Goal: Task Accomplishment & Management: Manage account settings

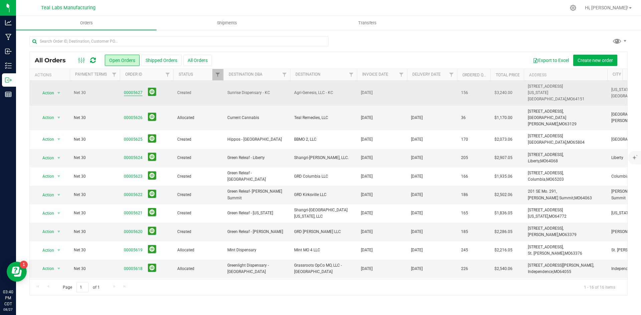
click at [135, 90] on link "00005627" at bounding box center [133, 93] width 19 height 6
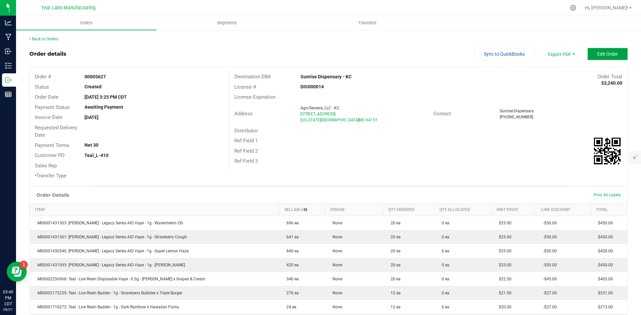
click at [598, 53] on span "Edit Order" at bounding box center [607, 53] width 21 height 5
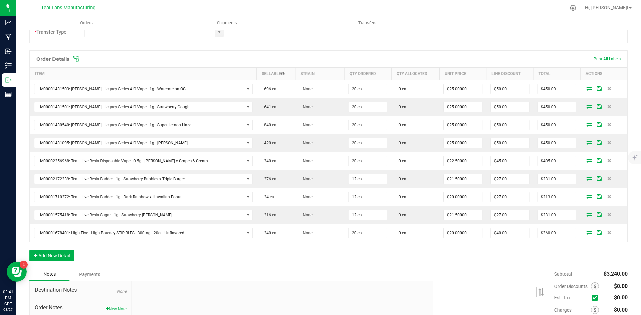
scroll to position [200, 0]
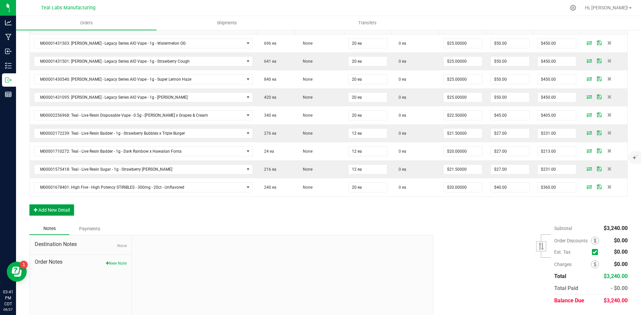
click at [64, 206] on button "Add New Detail" at bounding box center [51, 210] width 45 height 11
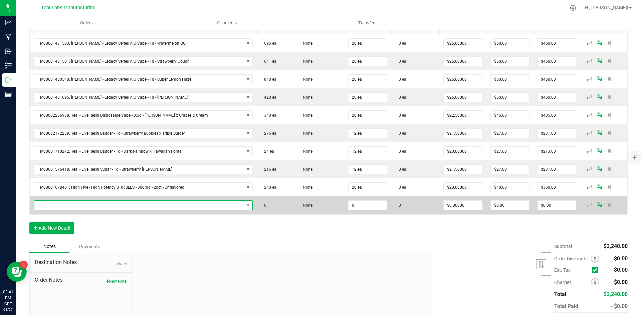
click at [61, 206] on span "NO DATA FOUND" at bounding box center [139, 205] width 210 height 9
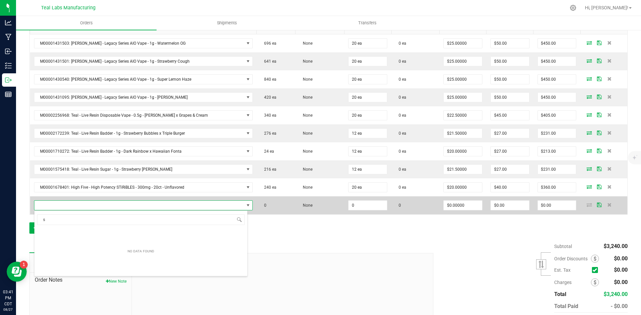
scroll to position [10, 205]
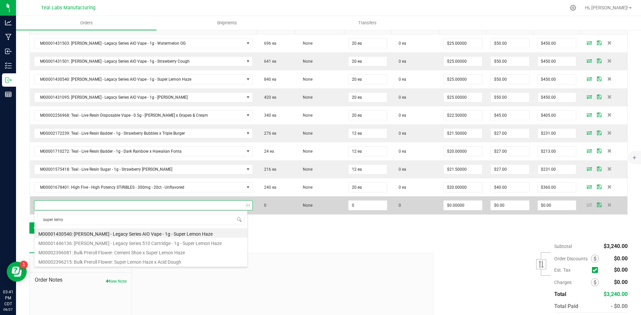
type input "super lemon"
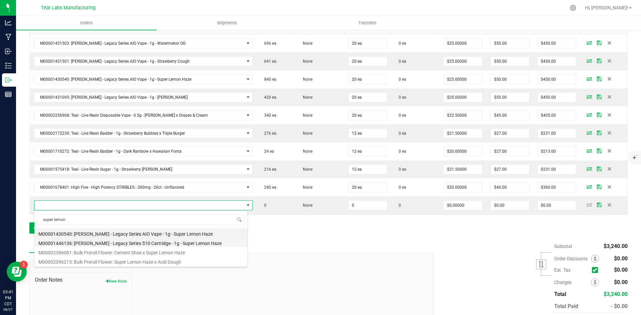
click at [151, 240] on li "M00001446136: [PERSON_NAME] - Legacy Series 510 Cartridge - 1g - Super Lemon Ha…" at bounding box center [140, 242] width 213 height 9
type input "0 ea"
type input "$22.50000"
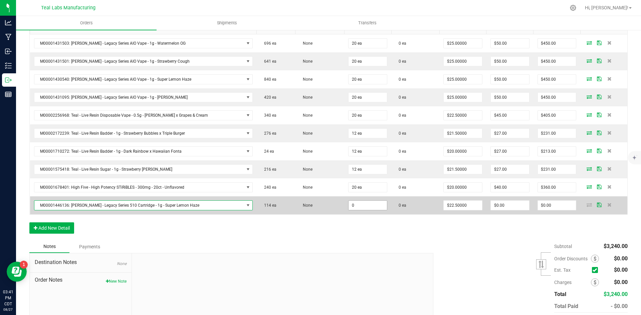
click at [355, 203] on input "0" at bounding box center [367, 205] width 38 height 9
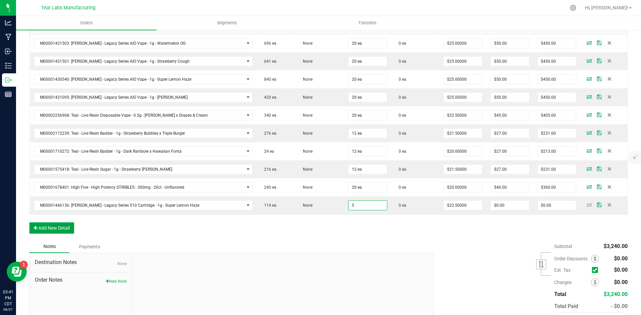
type input "5 ea"
type input "$112.50"
click at [60, 227] on button "Add New Detail" at bounding box center [51, 228] width 45 height 11
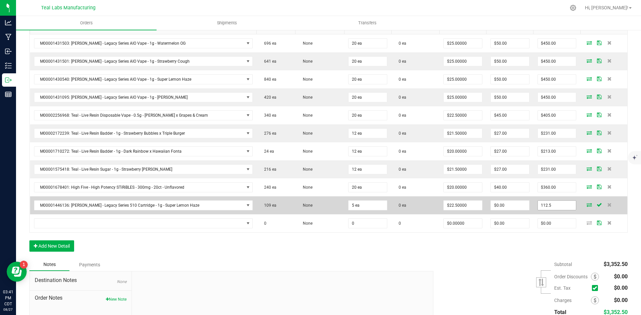
click at [546, 207] on input "112.5" at bounding box center [557, 205] width 38 height 9
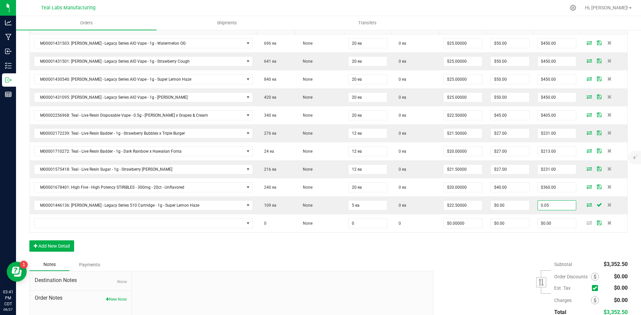
type input "0.05"
type input "$0.01000"
type input "$0.05"
click at [453, 268] on div "Subtotal $3,352.50 Est. Tax" at bounding box center [527, 301] width 199 height 84
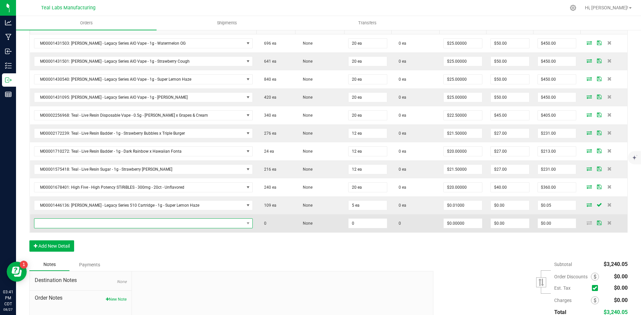
click at [54, 219] on span "NO DATA FOUND" at bounding box center [139, 223] width 210 height 9
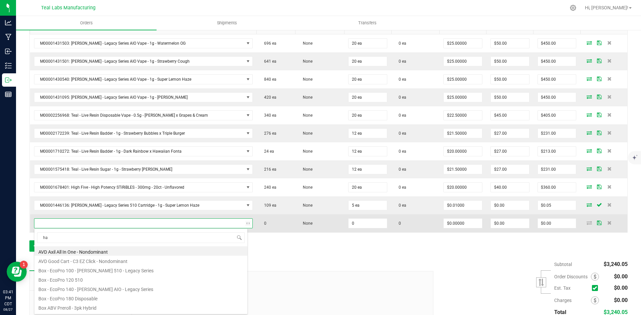
type input "haw"
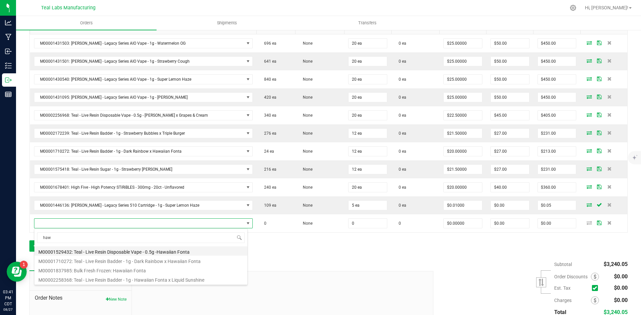
click at [168, 249] on li "M00001529432: Teal - Live Resin Disposable Vape - 0.5g -Hawaiian Fonta" at bounding box center [140, 251] width 213 height 9
type input "0 ea"
type input "$20.00000"
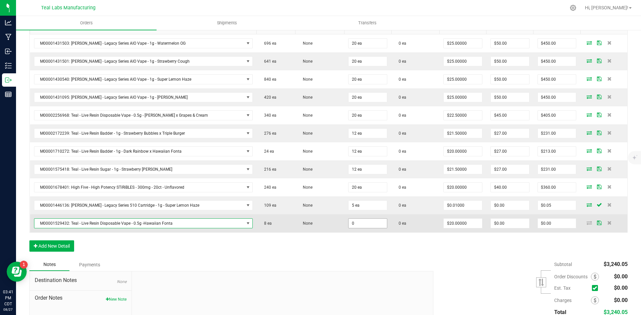
click at [372, 225] on input "0" at bounding box center [367, 223] width 38 height 9
type input "2 ea"
click at [546, 227] on input "40" at bounding box center [557, 223] width 38 height 9
type input "0"
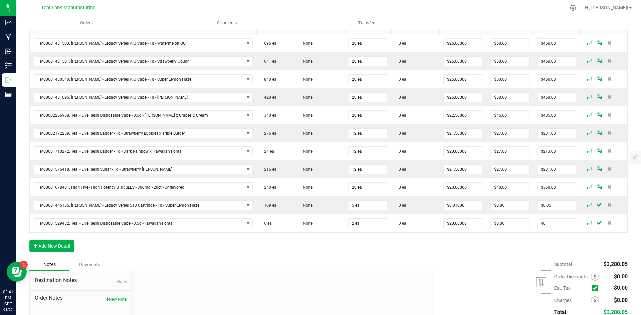
click at [546, 227] on input "40" at bounding box center [557, 223] width 38 height 9
type input "0.02"
type input "$0.01000"
type input "$0.02"
click at [492, 251] on div "Order Details Print All Labels Item Sellable Strain Qty Ordered Qty Allocated U…" at bounding box center [328, 132] width 598 height 254
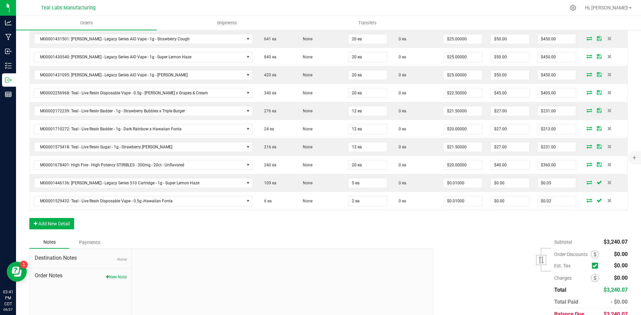
scroll to position [253, 0]
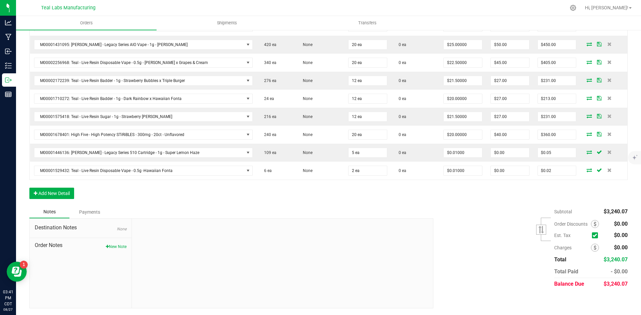
click at [492, 251] on div "Subtotal $3,240.07 Est. Tax" at bounding box center [527, 248] width 199 height 84
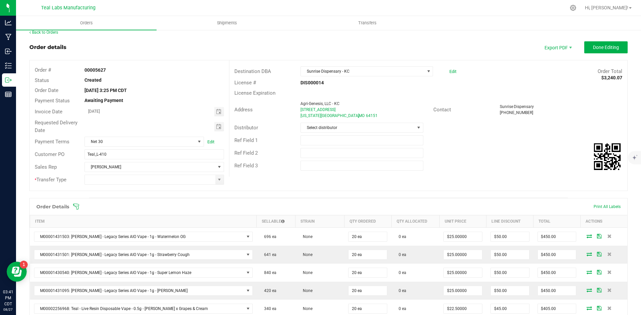
scroll to position [0, 0]
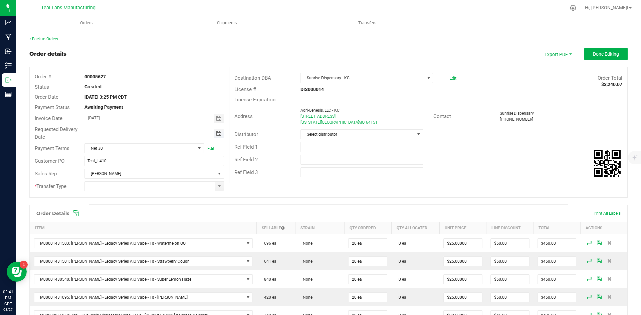
click at [217, 133] on span "Toggle calendar" at bounding box center [218, 133] width 5 height 5
click at [162, 211] on span "29" at bounding box center [163, 210] width 10 height 10
type input "08/29/2025"
click at [210, 188] on input at bounding box center [150, 186] width 130 height 9
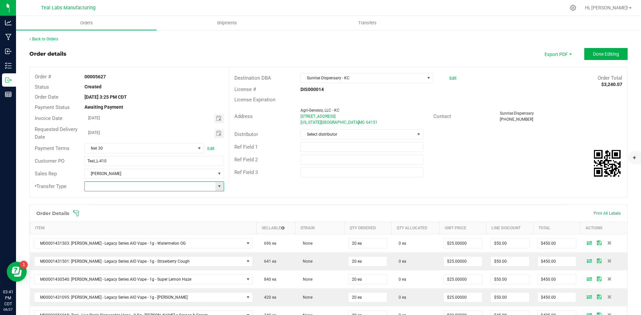
click at [217, 190] on span at bounding box center [219, 186] width 8 height 9
click at [212, 222] on li "Unaffiliated Transfer" at bounding box center [152, 221] width 137 height 11
type input "Unaffiliated Transfer"
click at [585, 48] on button "Done Editing" at bounding box center [605, 54] width 43 height 12
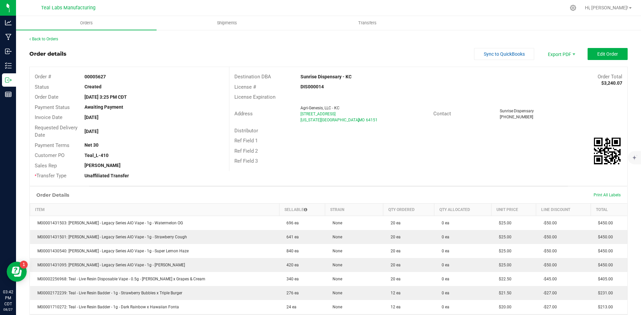
drag, startPoint x: 352, startPoint y: 77, endPoint x: 298, endPoint y: 67, distance: 55.2
click at [298, 67] on div "Destination DBA Sunrise Dispensary - KC Order Total $3,240.07 License # DIS0000…" at bounding box center [428, 119] width 398 height 104
copy strong "Sunrise Dispensary - KC"
click at [557, 77] on span "Invoice PDF" at bounding box center [556, 75] width 41 height 10
click at [490, 50] on button "Sync to QuickBooks" at bounding box center [504, 54] width 60 height 12
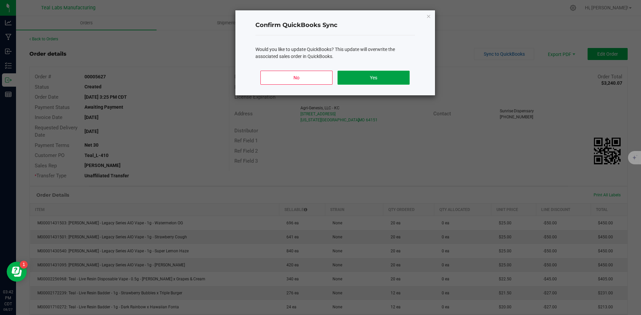
click at [397, 75] on button "Yes" at bounding box center [373, 78] width 72 height 14
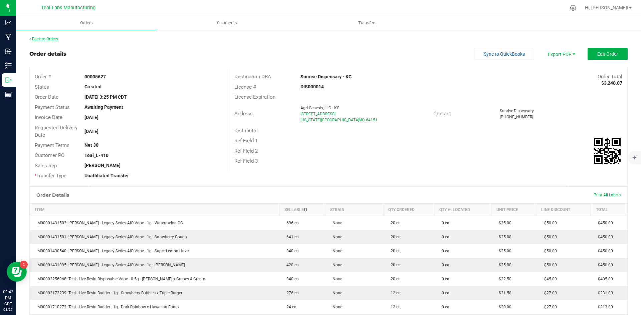
click at [45, 38] on link "Back to Orders" at bounding box center [43, 39] width 29 height 5
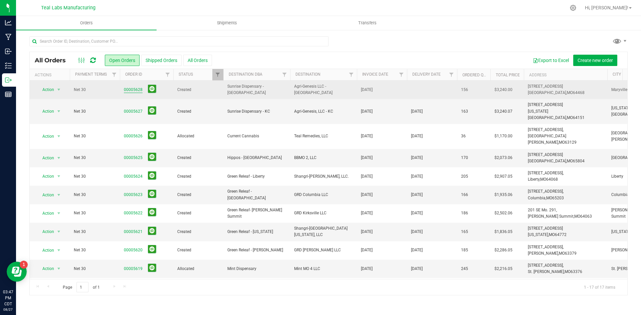
click at [125, 90] on link "00005628" at bounding box center [133, 90] width 19 height 6
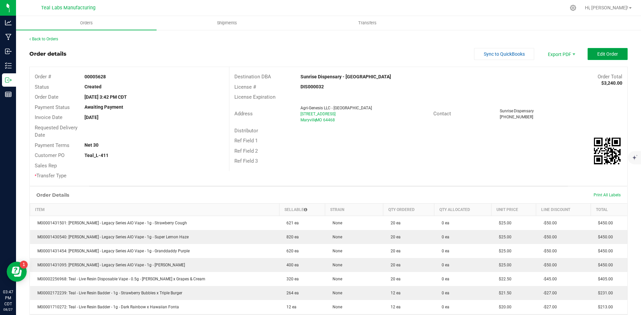
click at [597, 51] on span "Edit Order" at bounding box center [607, 53] width 21 height 5
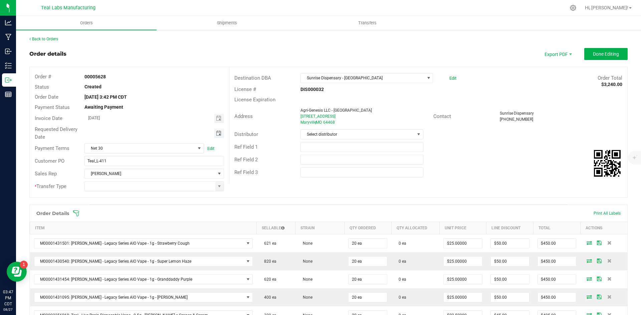
click at [217, 132] on span "Toggle calendar" at bounding box center [218, 133] width 5 height 5
click at [94, 193] on span "Sep" at bounding box center [94, 194] width 7 height 5
click at [152, 168] on span "4" at bounding box center [153, 167] width 10 height 10
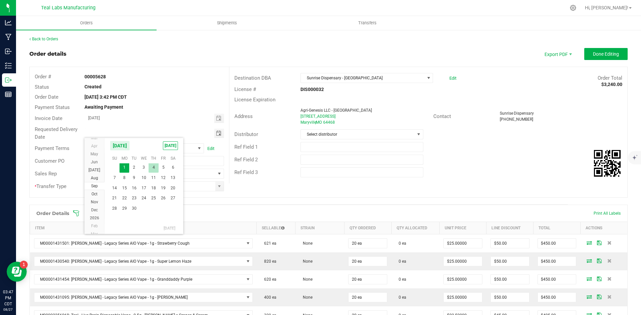
type input "[DATE]"
click at [207, 182] on input at bounding box center [150, 186] width 130 height 9
click at [220, 187] on span at bounding box center [219, 186] width 5 height 5
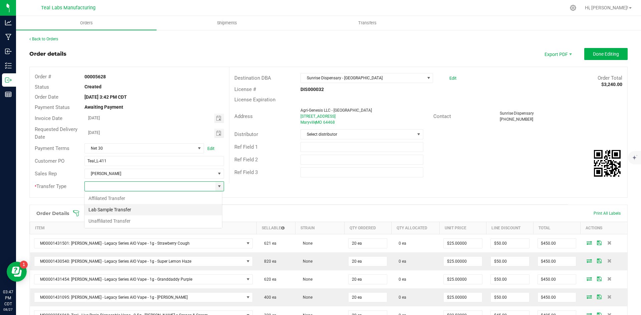
scroll to position [10, 138]
click at [198, 221] on li "Unaffiliated Transfer" at bounding box center [152, 221] width 137 height 11
type input "Unaffiliated Transfer"
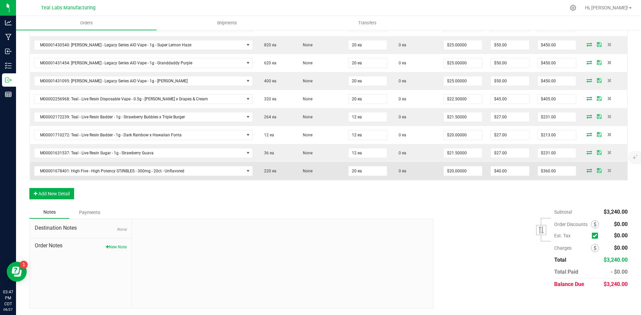
scroll to position [217, 0]
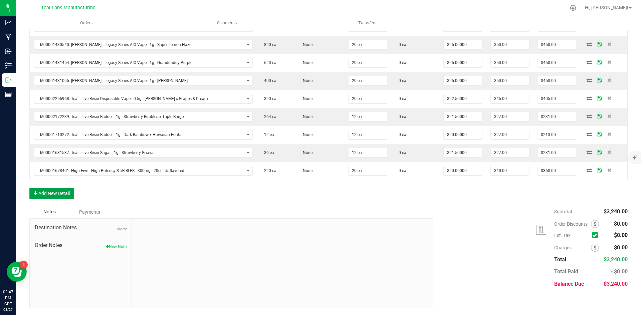
click at [64, 191] on button "Add New Detail" at bounding box center [51, 193] width 45 height 11
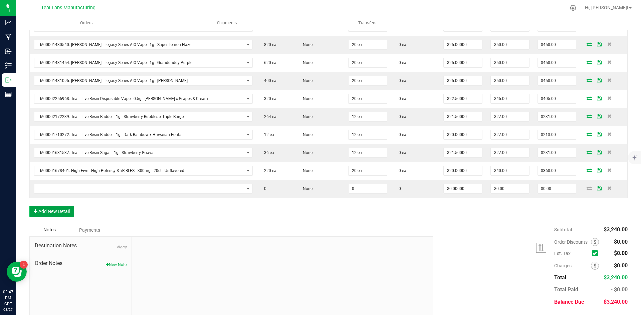
click at [64, 209] on button "Add New Detail" at bounding box center [51, 211] width 45 height 11
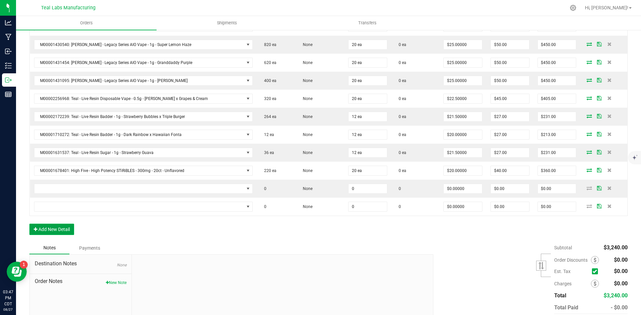
click at [65, 228] on button "Add New Detail" at bounding box center [51, 229] width 45 height 11
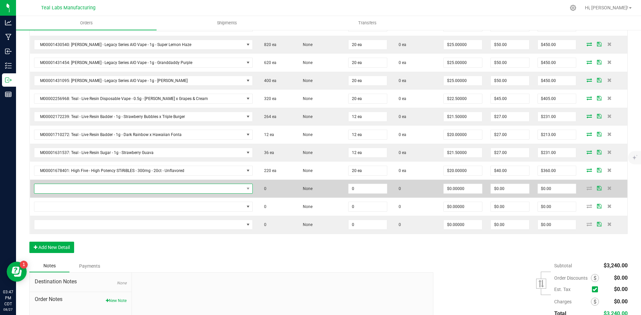
click at [115, 192] on span "NO DATA FOUND" at bounding box center [139, 188] width 210 height 9
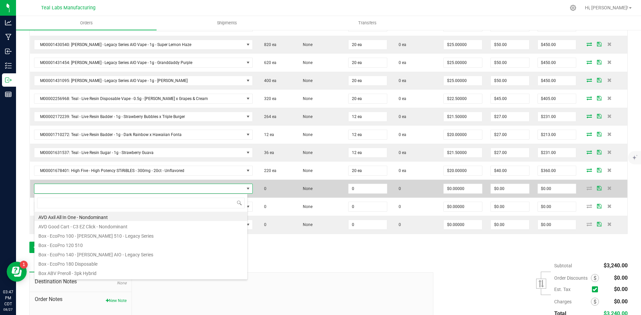
scroll to position [10, 205]
type input "strawberry c"
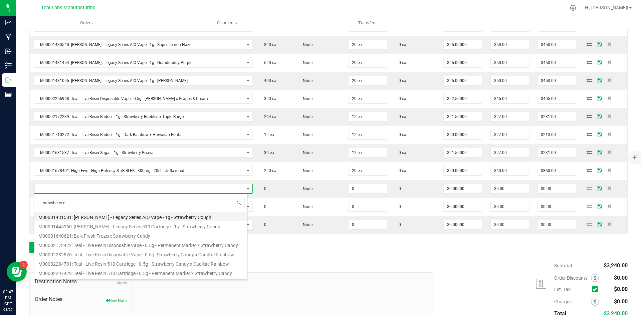
click at [157, 216] on li "M00001431501: [PERSON_NAME] - Legacy Series AIO Vape - 1g - Strawberry Cough" at bounding box center [140, 216] width 213 height 9
type input "0 ea"
type input "$25.00000"
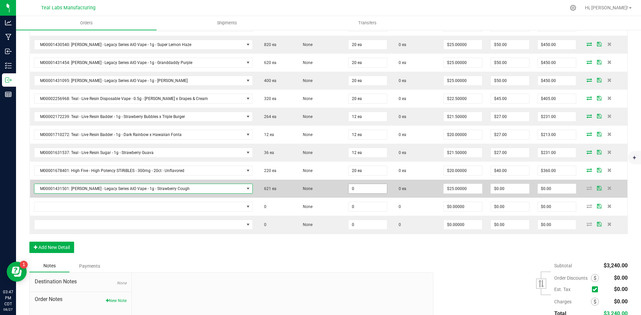
click at [355, 190] on input "0" at bounding box center [367, 188] width 38 height 9
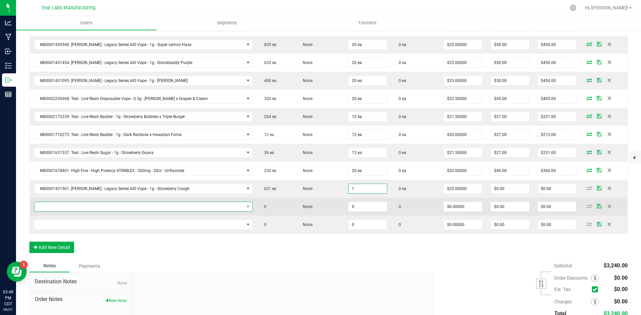
type input "1 ea"
type input "$25.00"
click at [173, 208] on span "NO DATA FOUND" at bounding box center [139, 206] width 210 height 9
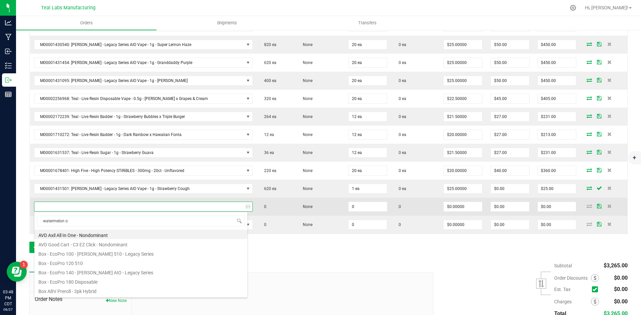
type input "watermelon og"
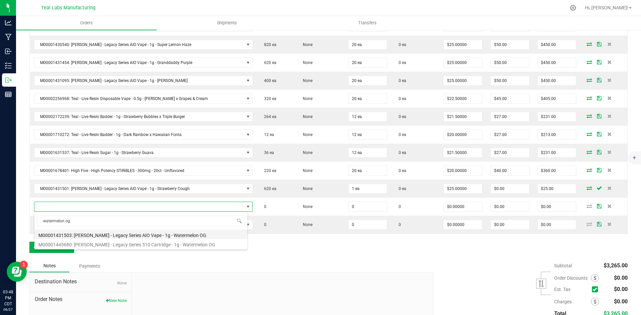
click at [182, 233] on li "M00001431503: Kusch - Legacy Series AIO Vape - 1g - Watermelon OG" at bounding box center [140, 234] width 213 height 9
type input "0 ea"
type input "$25.00000"
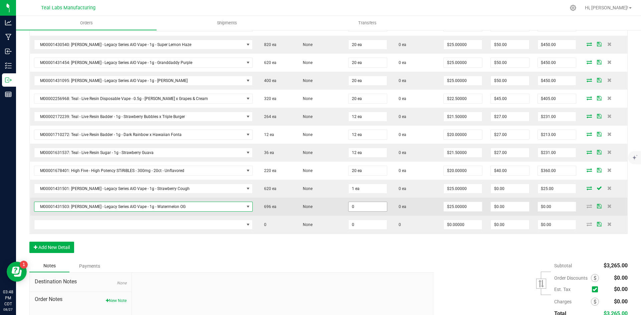
click at [361, 209] on input "0" at bounding box center [367, 206] width 38 height 9
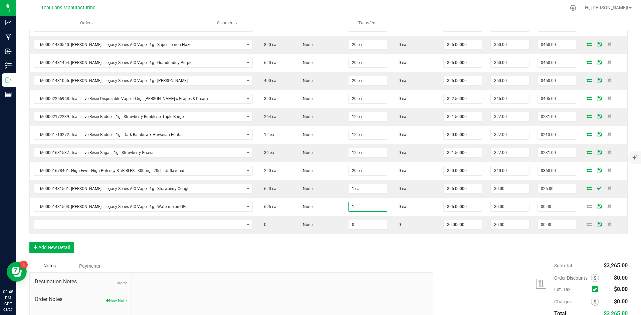
type input "1 ea"
type input "$25.00"
click at [328, 250] on div "Order Details Print All Labels Item Sellable Strain Qty Ordered Qty Allocated U…" at bounding box center [328, 124] width 598 height 272
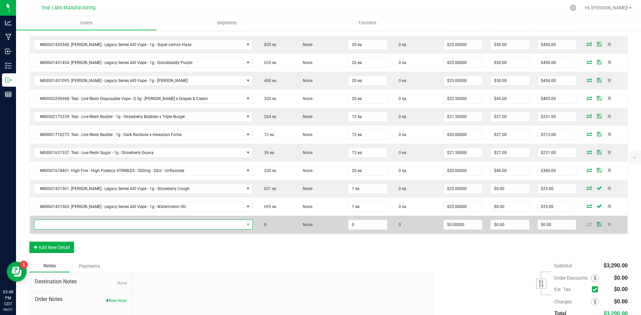
click at [116, 224] on span "NO DATA FOUND" at bounding box center [139, 224] width 210 height 9
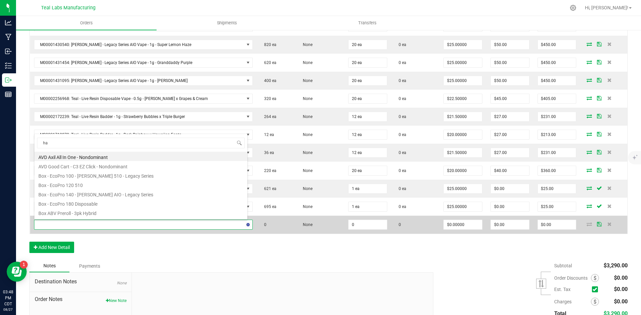
type input "haw"
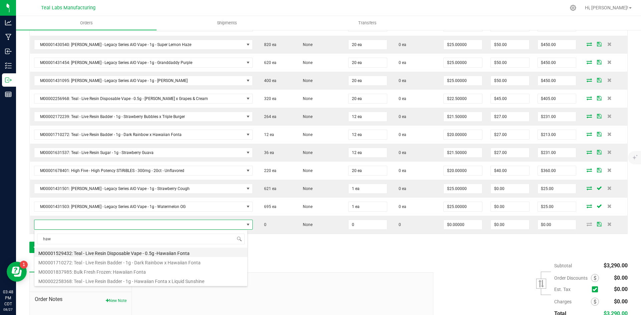
click at [154, 254] on li "M00001529432: Teal - Live Resin Disposable Vape - 0.5g -Hawaiian Fonta" at bounding box center [140, 252] width 213 height 9
type input "0 ea"
type input "$20.00000"
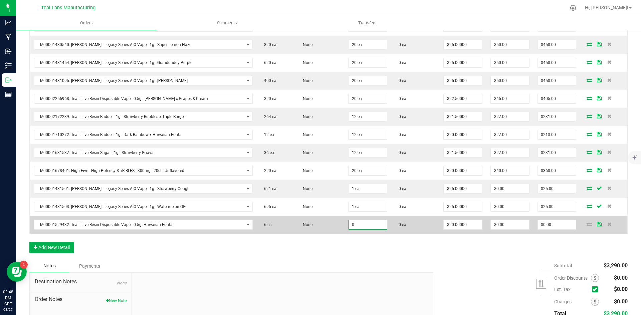
click at [357, 222] on input "0" at bounding box center [367, 224] width 38 height 9
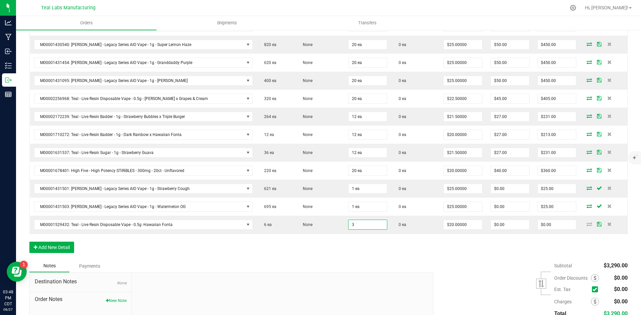
type input "3 ea"
type input "$60.00"
click at [414, 266] on div "Notes Payments" at bounding box center [228, 266] width 399 height 13
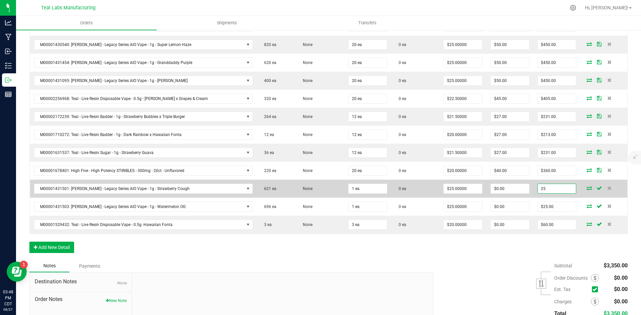
click at [547, 189] on input "25" at bounding box center [557, 188] width 38 height 9
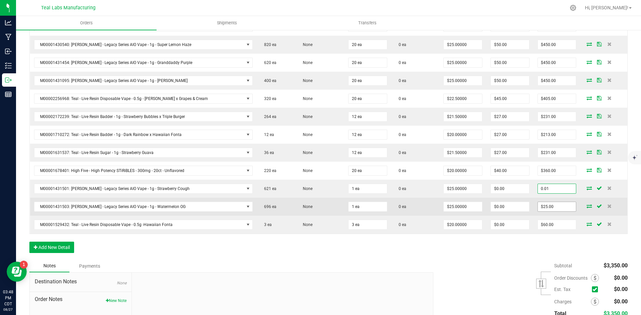
type input "0.01"
type input "$0.01000"
type input "$0.01"
click at [550, 208] on input "25" at bounding box center [557, 206] width 38 height 9
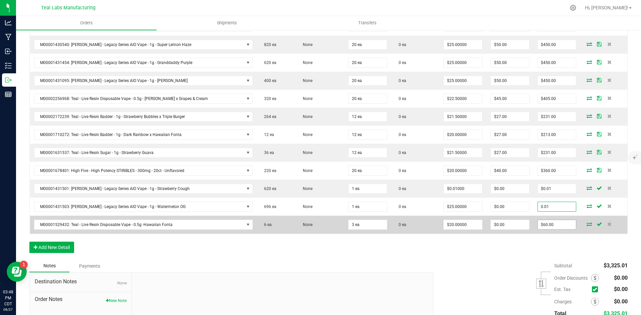
type input "0.01"
type input "$0.01000"
type input "$0.01"
click at [551, 226] on input "60" at bounding box center [557, 224] width 38 height 9
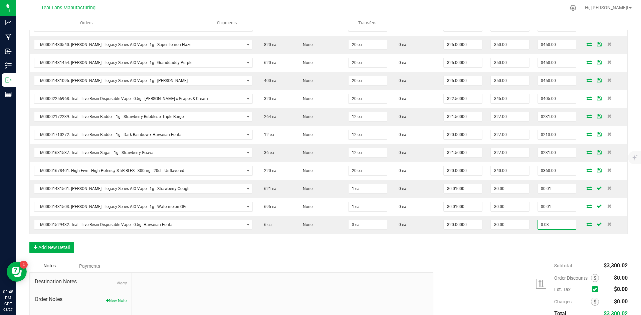
type input "0.03"
type input "$0.01000"
type input "$0.03"
click at [492, 263] on div "Subtotal $3,300.02 Est. Tax" at bounding box center [527, 302] width 199 height 84
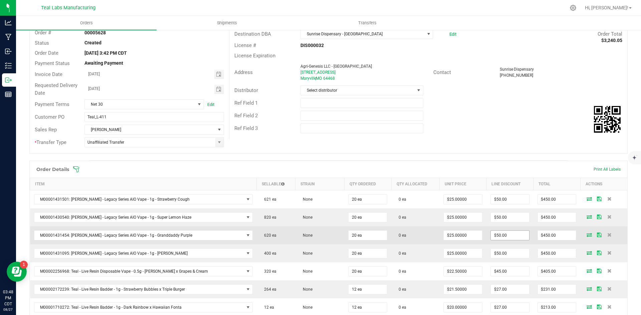
scroll to position [0, 0]
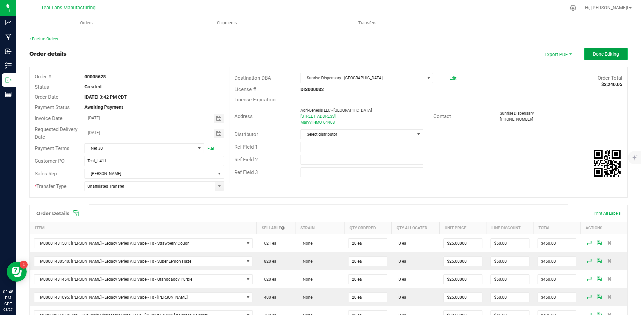
click at [607, 51] on span "Done Editing" at bounding box center [606, 53] width 26 height 5
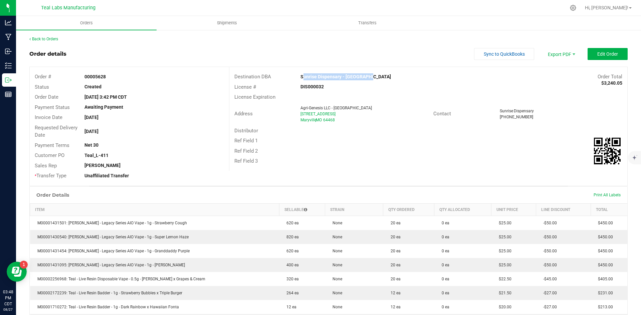
drag, startPoint x: 366, startPoint y: 78, endPoint x: 297, endPoint y: 78, distance: 69.1
click at [297, 78] on div "Sunrise Dispensary - [GEOGRAPHIC_DATA]" at bounding box center [378, 76] width 166 height 7
copy strong "Sunrise Dispensary - [GEOGRAPHIC_DATA]"
click at [556, 73] on span "Invoice PDF" at bounding box center [556, 75] width 41 height 10
click at [498, 53] on span "Sync to QuickBooks" at bounding box center [503, 53] width 41 height 5
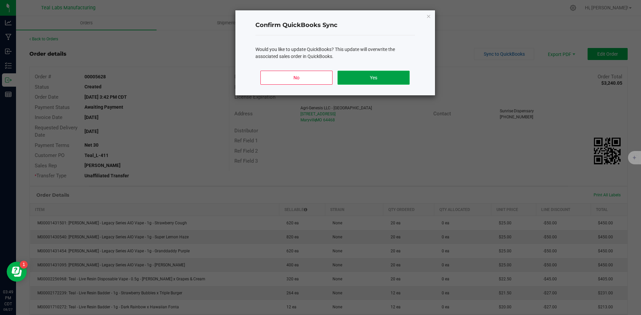
click at [393, 80] on button "Yes" at bounding box center [373, 78] width 72 height 14
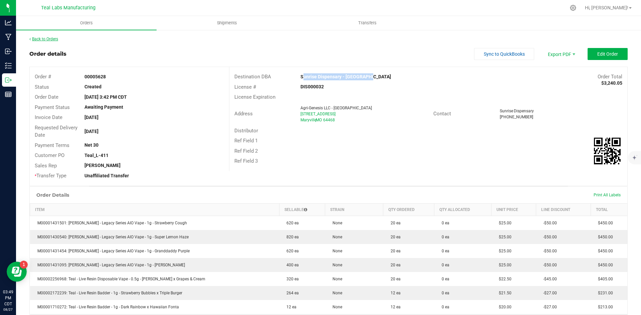
click at [56, 38] on link "Back to Orders" at bounding box center [43, 39] width 29 height 5
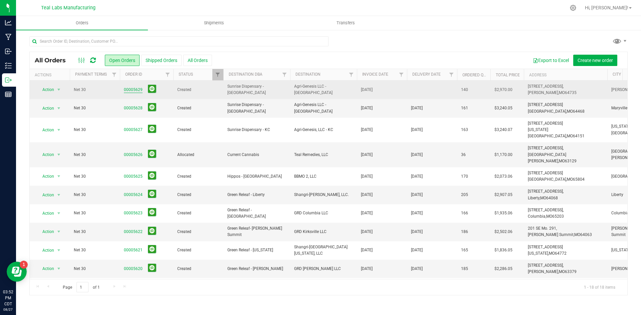
click at [138, 90] on link "00005629" at bounding box center [133, 90] width 19 height 6
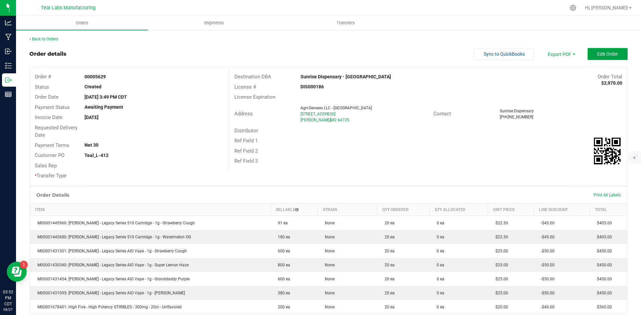
click at [595, 48] on button "Edit Order" at bounding box center [607, 54] width 40 height 12
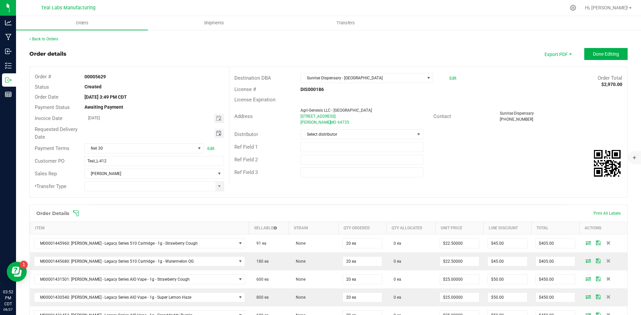
click at [218, 132] on span "Toggle calendar" at bounding box center [218, 133] width 5 height 5
click at [95, 194] on span "Sep" at bounding box center [94, 194] width 7 height 5
click at [152, 169] on span "4" at bounding box center [153, 167] width 10 height 10
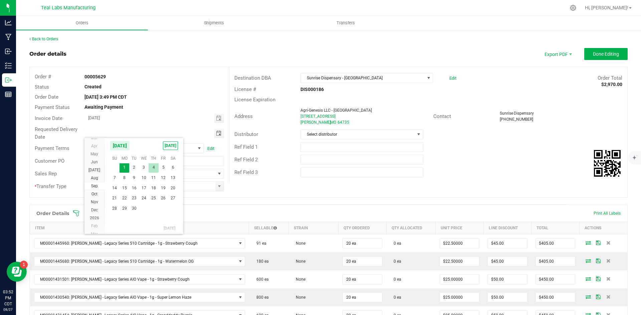
type input "[DATE]"
click at [149, 184] on input at bounding box center [150, 186] width 130 height 9
click at [219, 189] on span at bounding box center [219, 186] width 5 height 5
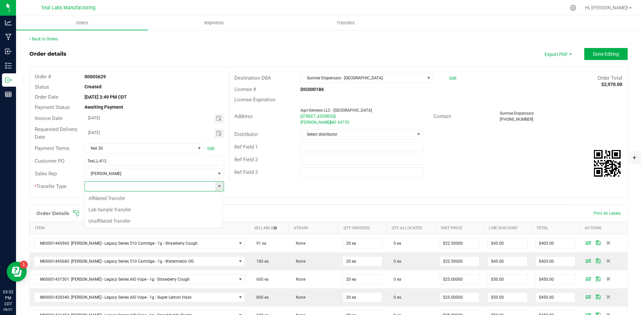
scroll to position [10, 138]
click at [158, 217] on li "Unaffiliated Transfer" at bounding box center [152, 221] width 137 height 11
type input "Unaffiliated Transfer"
click at [526, 180] on div "Destination DBA Sunrise Dispensary - Clinton Edit Order Total $2,970.00 License…" at bounding box center [428, 125] width 398 height 116
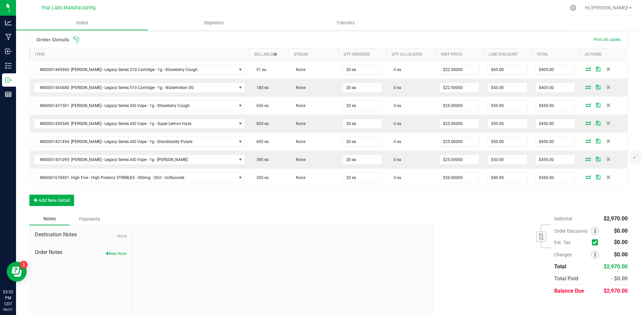
scroll to position [181, 0]
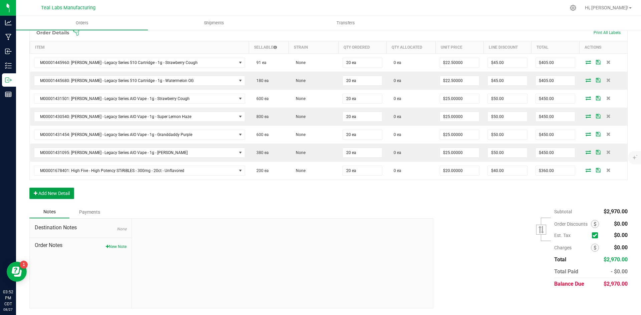
click at [65, 194] on button "Add New Detail" at bounding box center [51, 193] width 45 height 11
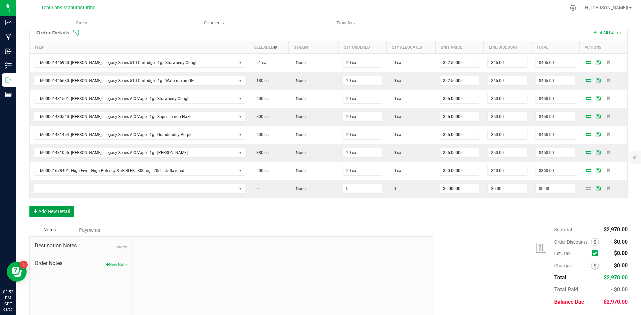
click at [69, 212] on button "Add New Detail" at bounding box center [51, 211] width 45 height 11
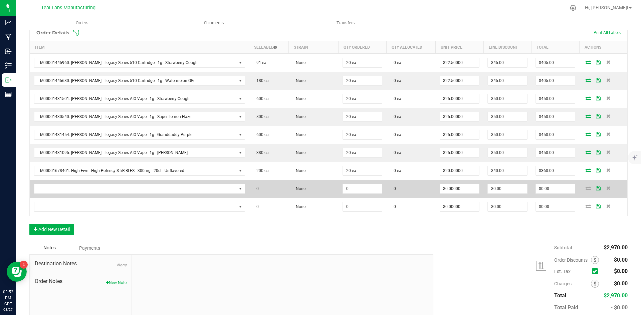
click at [140, 183] on td at bounding box center [139, 189] width 219 height 18
click at [140, 188] on span "NO DATA FOUND" at bounding box center [135, 188] width 202 height 9
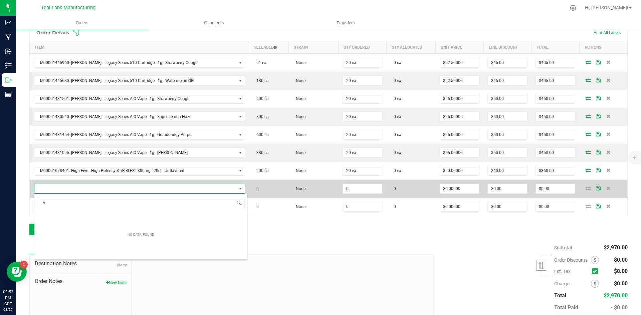
scroll to position [10, 195]
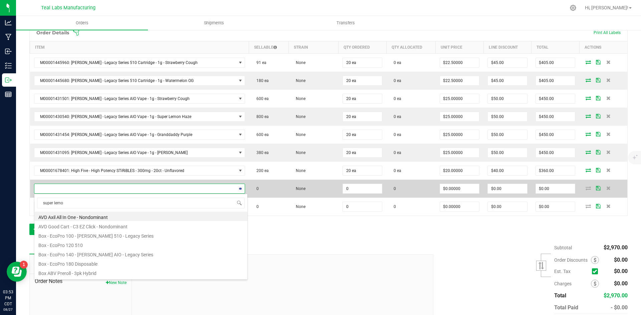
type input "super lemon"
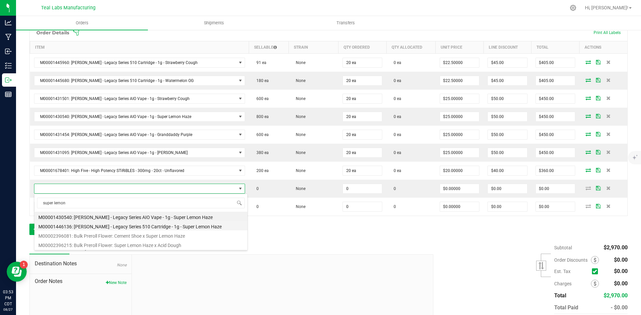
click at [157, 228] on li "M00001446136: [PERSON_NAME] - Legacy Series 510 Cartridge - 1g - Super Lemon Ha…" at bounding box center [140, 225] width 213 height 9
type input "0 ea"
type input "$22.50000"
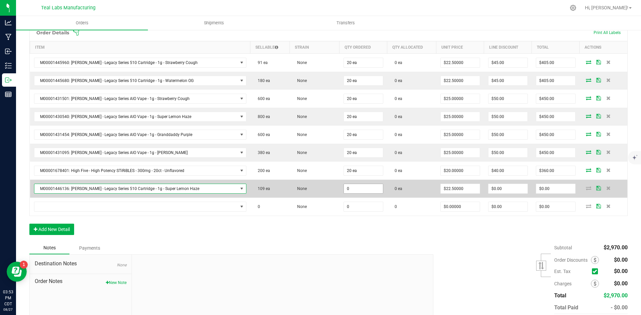
click at [356, 188] on input "0" at bounding box center [363, 188] width 39 height 9
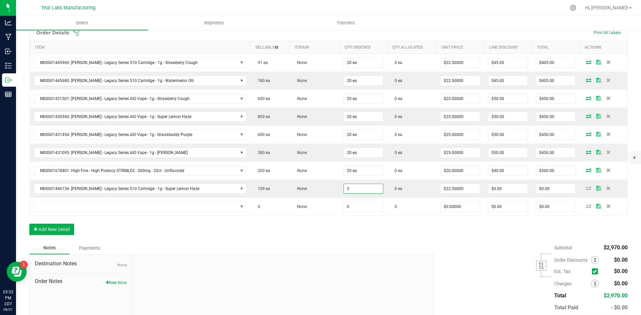
type input "3 ea"
type input "$67.50"
click at [347, 231] on div "Order Details Print All Labels Item Sellable Strain Qty Ordered Qty Allocated U…" at bounding box center [328, 133] width 598 height 218
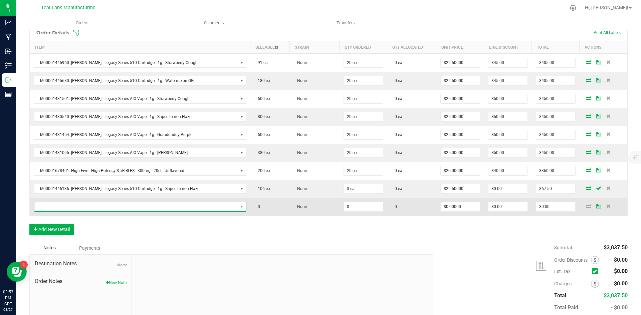
click at [152, 208] on span "NO DATA FOUND" at bounding box center [135, 206] width 203 height 9
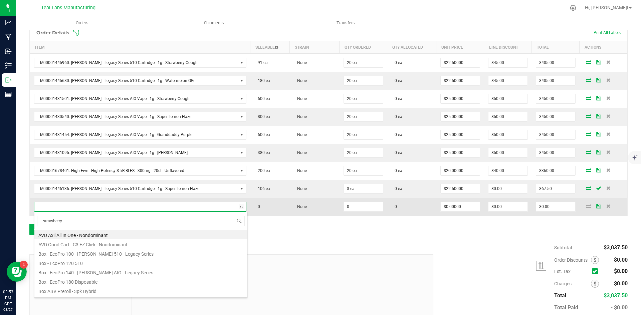
type input "strawberry c"
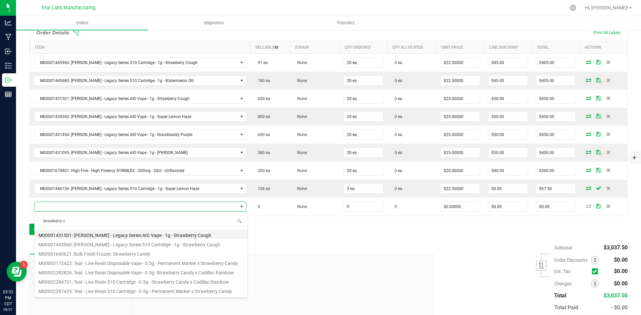
click at [168, 236] on li "M00001431501: [PERSON_NAME] - Legacy Series AIO Vape - 1g - Strawberry Cough" at bounding box center [140, 234] width 213 height 9
type input "0 ea"
type input "$25.00000"
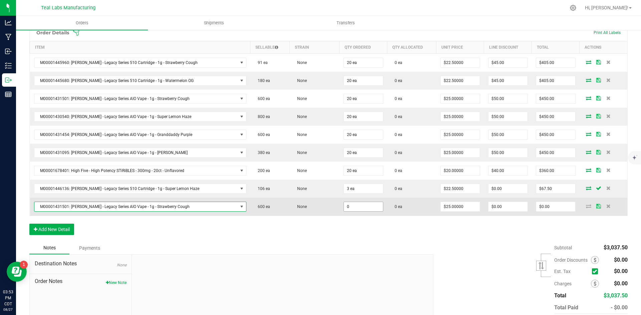
click at [344, 208] on input "0" at bounding box center [363, 206] width 39 height 9
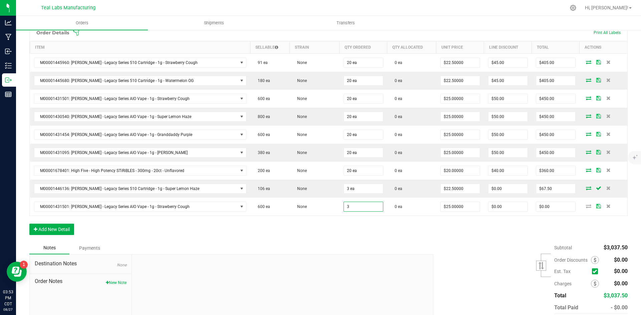
type input "3 ea"
type input "$75.00"
click at [521, 235] on div "Order Details Print All Labels Item Sellable Strain Qty Ordered Qty Allocated U…" at bounding box center [328, 133] width 598 height 218
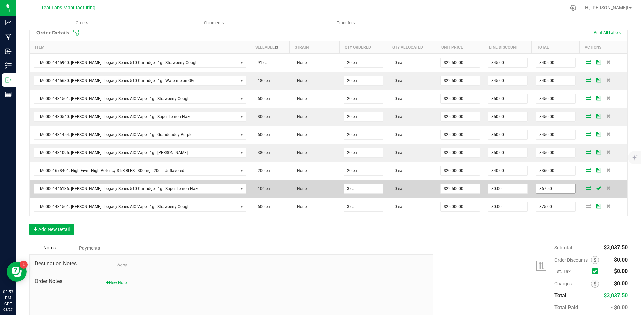
click at [555, 184] on span "$67.50" at bounding box center [556, 189] width 40 height 10
click at [554, 188] on input "67.5" at bounding box center [555, 188] width 39 height 9
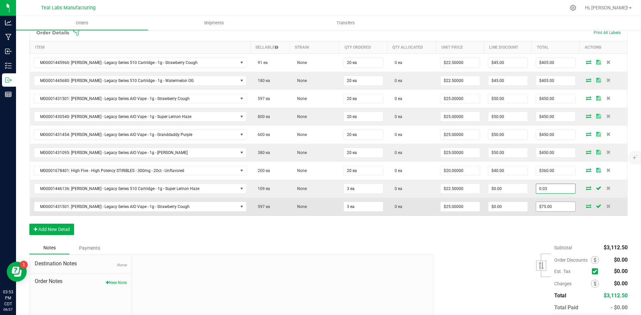
type input "0.03"
type input "$0.01000"
type input "$0.03"
click at [558, 206] on input "75" at bounding box center [555, 206] width 39 height 9
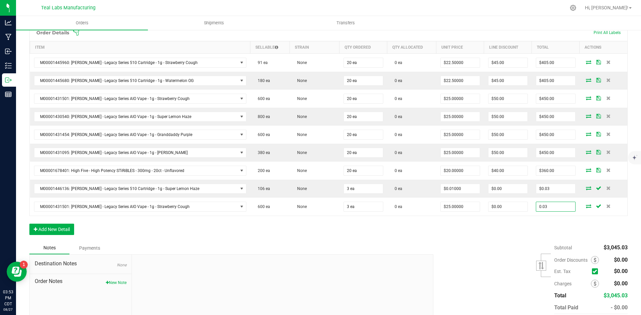
type input "0.03"
type input "$0.01000"
type input "$0.03"
click at [488, 249] on div "Subtotal $3,045.03 Est. Tax" at bounding box center [527, 284] width 199 height 84
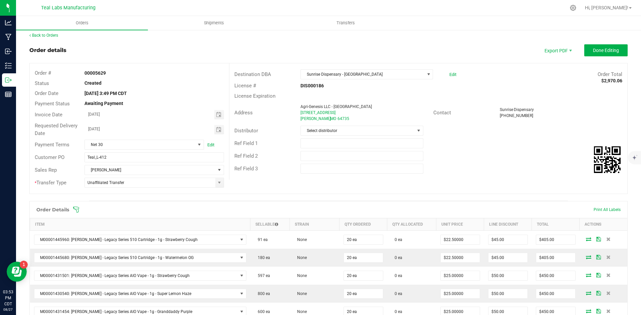
scroll to position [0, 0]
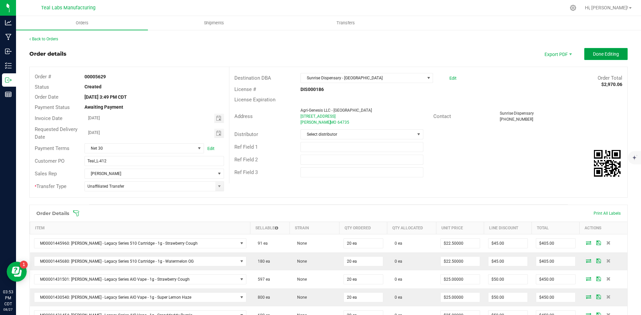
click at [593, 54] on span "Done Editing" at bounding box center [606, 53] width 26 height 5
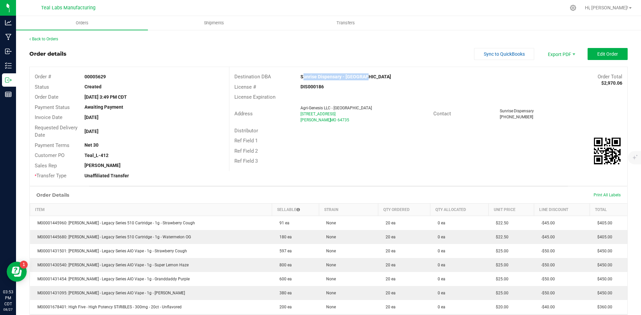
drag, startPoint x: 366, startPoint y: 75, endPoint x: 298, endPoint y: 76, distance: 68.1
click at [298, 76] on div "Sunrise Dispensary - [GEOGRAPHIC_DATA]" at bounding box center [378, 76] width 166 height 7
copy strong "Sunrise Dispensary - [GEOGRAPHIC_DATA]"
click at [549, 72] on span "Invoice PDF" at bounding box center [556, 75] width 41 height 10
click at [486, 52] on span "Sync to QuickBooks" at bounding box center [503, 53] width 41 height 5
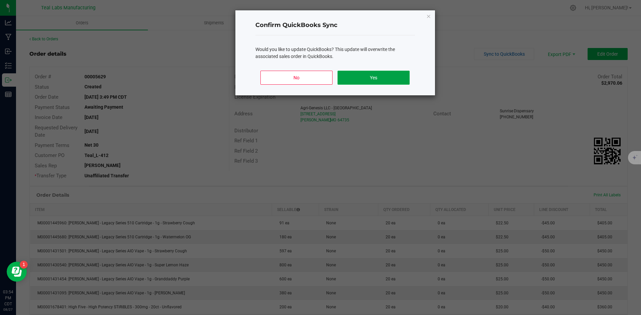
click at [387, 77] on button "Yes" at bounding box center [373, 78] width 72 height 14
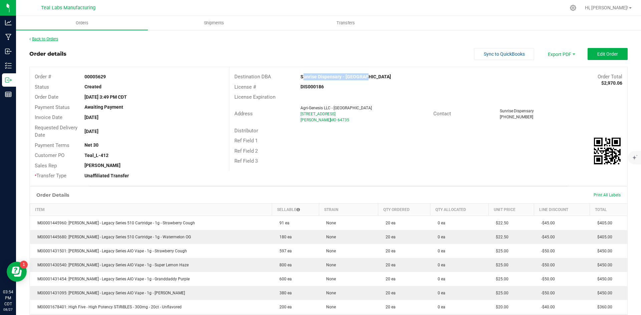
click at [44, 39] on link "Back to Orders" at bounding box center [43, 39] width 29 height 5
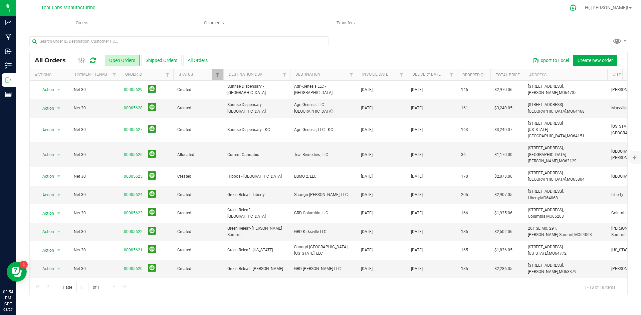
click at [576, 7] on icon at bounding box center [572, 7] width 7 height 7
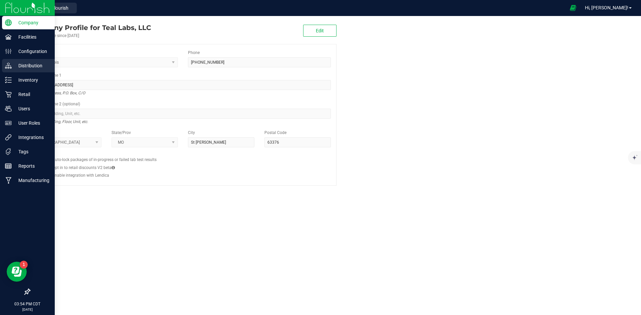
click at [31, 65] on p "Distribution" at bounding box center [32, 66] width 40 height 8
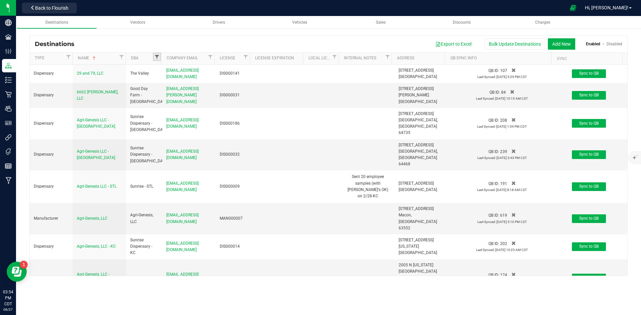
click at [156, 56] on span "Filter" at bounding box center [156, 56] width 5 height 5
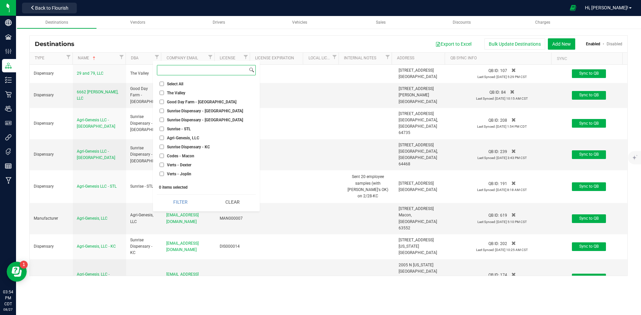
click at [187, 69] on input at bounding box center [202, 70] width 90 height 10
click at [161, 111] on input "Sunrise Dispensary - [GEOGRAPHIC_DATA]" at bounding box center [161, 111] width 4 height 4
checkbox input "true"
drag, startPoint x: 162, startPoint y: 119, endPoint x: 163, endPoint y: 126, distance: 6.7
click at [162, 119] on input "Sunrise Dispensary - [GEOGRAPHIC_DATA]" at bounding box center [161, 120] width 4 height 4
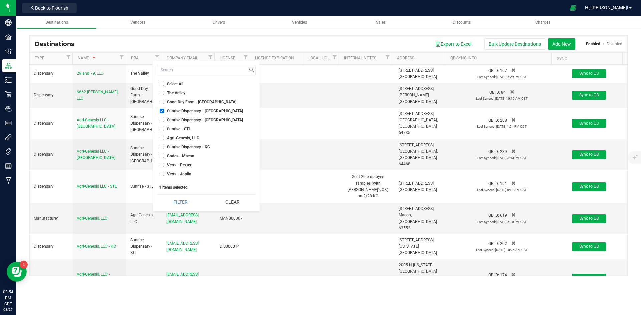
checkbox input "true"
click at [161, 148] on input "Sunrise Dispensary - KC" at bounding box center [161, 147] width 4 height 4
checkbox input "true"
click at [181, 200] on button "Filter" at bounding box center [180, 202] width 47 height 15
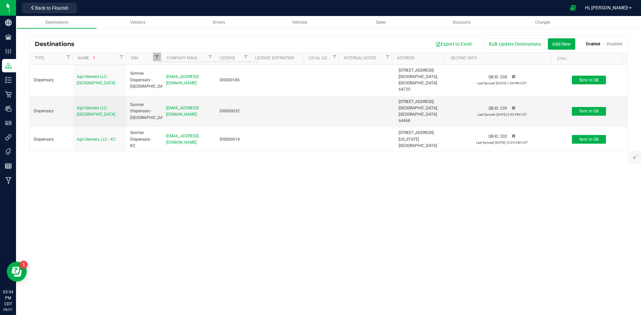
checkbox input "true"
click at [199, 106] on span "[EMAIL_ADDRESS][DOMAIN_NAME]" at bounding box center [182, 111] width 32 height 11
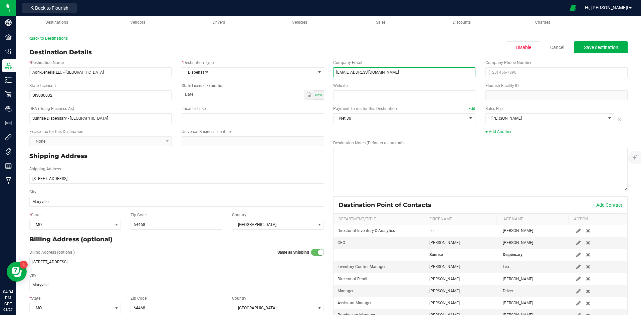
drag, startPoint x: 412, startPoint y: 68, endPoint x: 319, endPoint y: 81, distance: 93.7
click at [319, 81] on div "* Destination Name Agri-Genesis LLC - [GEOGRAPHIC_DATA] * Destination Type Disp…" at bounding box center [328, 197] width 608 height 280
click at [408, 72] on input "[EMAIL_ADDRESS][DOMAIN_NAME]" at bounding box center [404, 72] width 142 height 10
click at [418, 53] on div "Destination Details Disable Cancel Save destination" at bounding box center [328, 52] width 598 height 9
drag, startPoint x: 416, startPoint y: 71, endPoint x: 331, endPoint y: 68, distance: 85.5
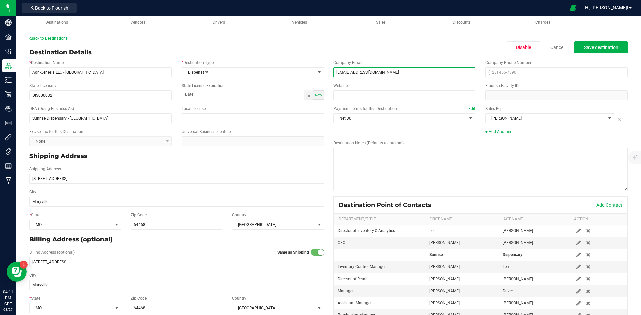
click at [333, 68] on input "[EMAIL_ADDRESS][DOMAIN_NAME]" at bounding box center [404, 72] width 142 height 10
click at [64, 10] on span "Back to Flourish" at bounding box center [51, 7] width 33 height 5
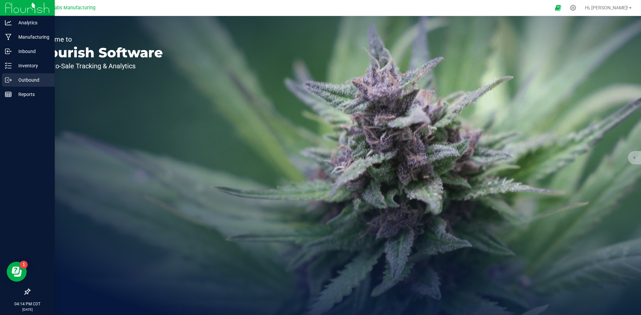
click at [22, 78] on p "Outbound" at bounding box center [32, 80] width 40 height 8
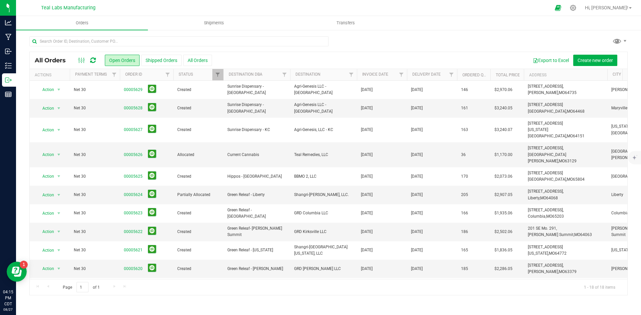
click at [377, 40] on div at bounding box center [328, 43] width 598 height 15
